Goal: Use online tool/utility: Utilize a website feature to perform a specific function

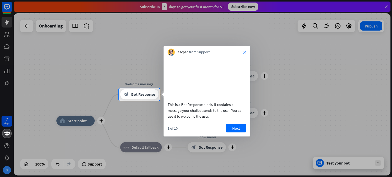
click at [244, 52] on icon "close" at bounding box center [244, 52] width 3 height 3
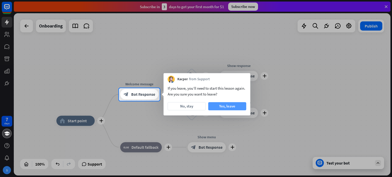
click at [226, 104] on button "Yes, leave" at bounding box center [227, 106] width 38 height 8
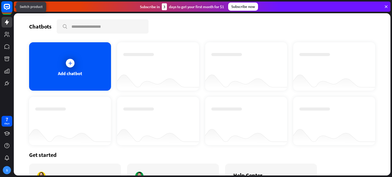
click at [7, 8] on rect at bounding box center [6, 6] width 11 height 11
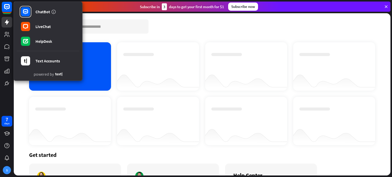
click at [97, 57] on div "Add chatbot" at bounding box center [70, 66] width 82 height 48
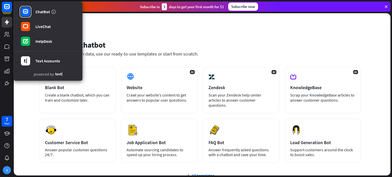
click at [109, 9] on div "Subscribe [DATE] to get your first month for $1 Subscribe now" at bounding box center [202, 7] width 376 height 10
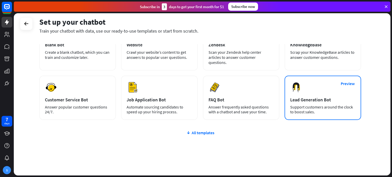
scroll to position [42, 0]
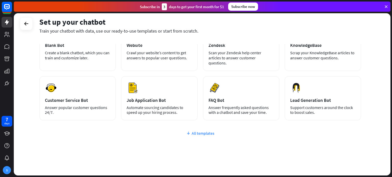
click at [207, 131] on div "All templates" at bounding box center [200, 133] width 322 height 5
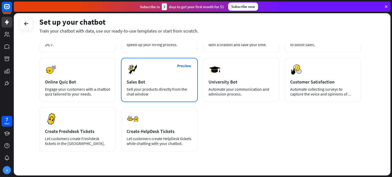
scroll to position [0, 0]
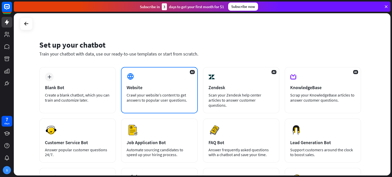
click at [161, 79] on div "AI Website Crawl your website’s content to get answers to popular user question…" at bounding box center [159, 90] width 76 height 46
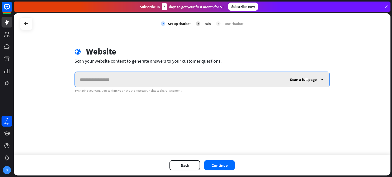
paste input "**********"
type input "**********"
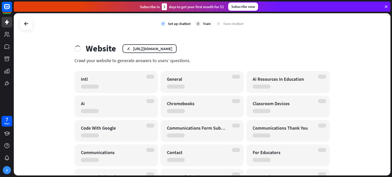
scroll to position [6, 0]
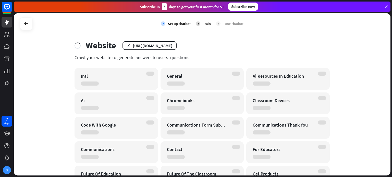
click at [286, 78] on div "Ai Resources In Education" at bounding box center [283, 76] width 62 height 6
